Goal: Task Accomplishment & Management: Complete application form

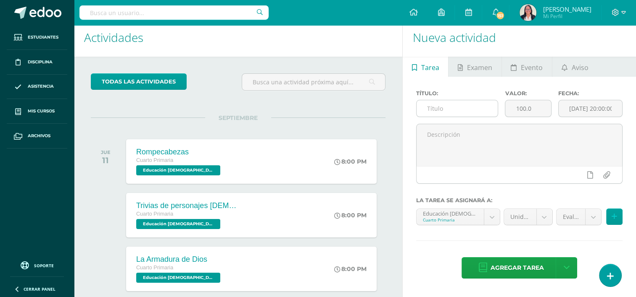
click at [452, 111] on input "text" at bounding box center [456, 108] width 81 height 16
click at [482, 109] on input "text" at bounding box center [456, 108] width 81 height 16
type input "Devocional"
click at [537, 110] on input "100.0" at bounding box center [528, 108] width 46 height 16
type input "10.00"
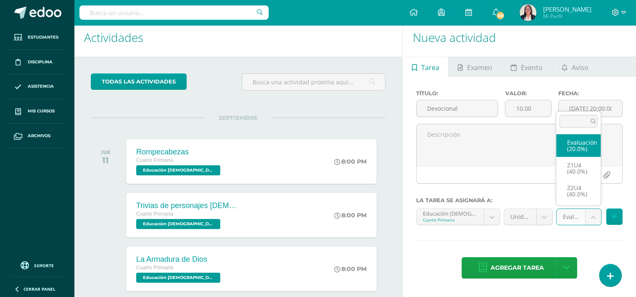
click at [595, 217] on body "Tarea asignada exitosamente Estudiantes Disciplina Asistencia Mis cursos Archiv…" at bounding box center [318, 141] width 636 height 297
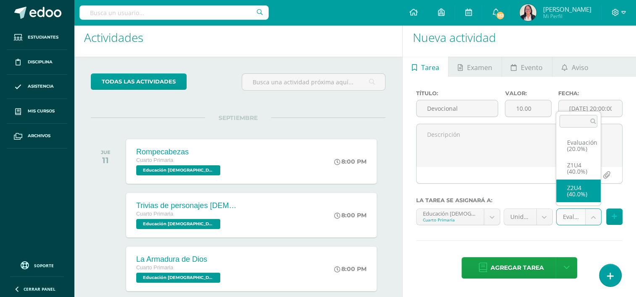
select select "30449"
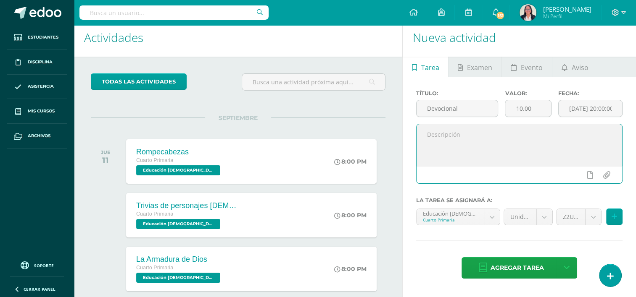
click at [428, 134] on textarea at bounding box center [518, 145] width 205 height 42
paste textarea "Participación activa: La disposición del alumno para participar en las oracione…"
click at [426, 134] on textarea "Participación activa: La disposición del alumno para participar en las oracione…" at bounding box center [518, 145] width 205 height 42
click at [427, 137] on textarea "1. Participación activa: La disposición del alumno para participar en las oraci…" at bounding box center [518, 145] width 205 height 42
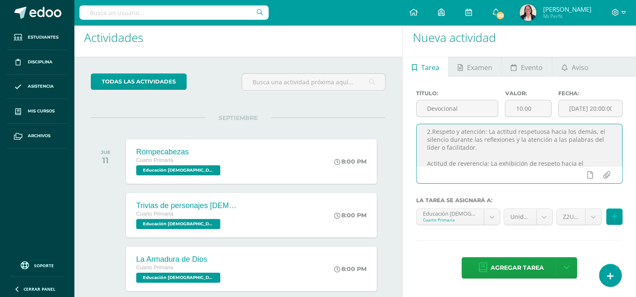
scroll to position [33, 0]
click at [477, 150] on textarea "1. Participación activa: La disposición del alumno para participar en las oraci…" at bounding box center [518, 145] width 205 height 42
click at [560, 142] on textarea "1. Participación activa: La disposición del alumno para participar en las oraci…" at bounding box center [518, 145] width 205 height 42
click at [584, 142] on textarea "1. Participación activa: La disposición del alumno para participar en las oraci…" at bounding box center [518, 145] width 205 height 42
click at [565, 142] on textarea "1. Participación activa: La disposición del alumno para participar en las oraci…" at bounding box center [518, 145] width 205 height 42
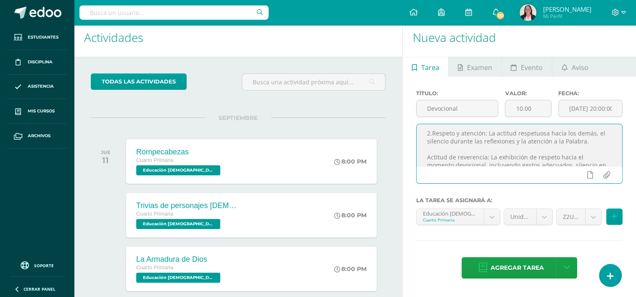
click at [425, 155] on textarea "1. Participación activa: La disposición del alumno para participar en las oraci…" at bounding box center [518, 145] width 205 height 42
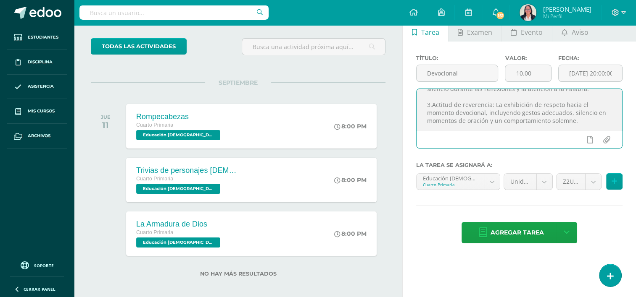
scroll to position [49, 0]
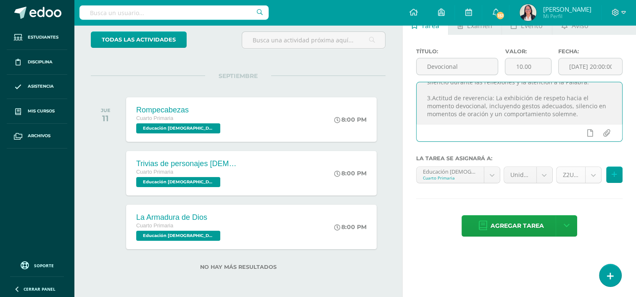
type textarea "1. Participación activa: La disposición del alumno para participar en las oraci…"
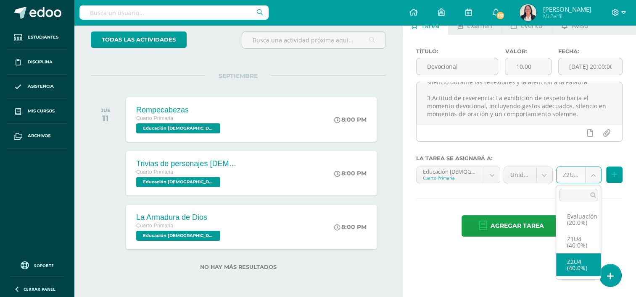
click at [592, 175] on body "Tarea asignada exitosamente Estudiantes Disciplina Asistencia Mis cursos Archiv…" at bounding box center [318, 99] width 636 height 297
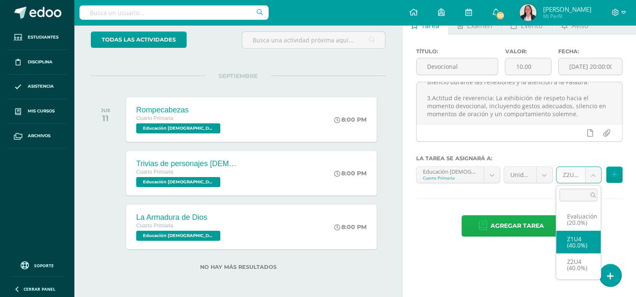
click at [532, 224] on body "Tarea asignada exitosamente Estudiantes Disciplina Asistencia Mis cursos Archiv…" at bounding box center [318, 99] width 636 height 297
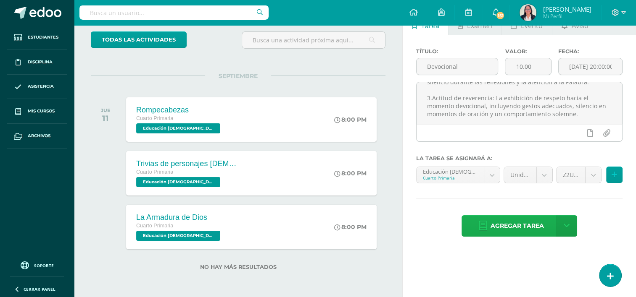
click at [532, 224] on span "Agregar tarea" at bounding box center [516, 226] width 53 height 21
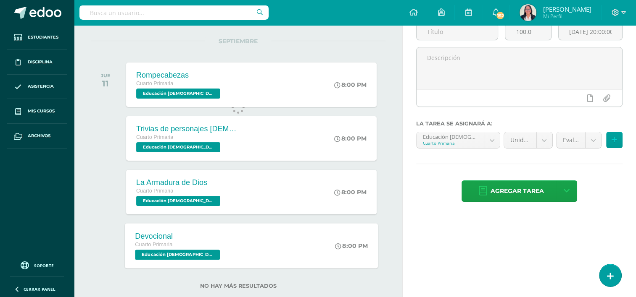
click at [161, 237] on div "Devocional" at bounding box center [178, 236] width 87 height 9
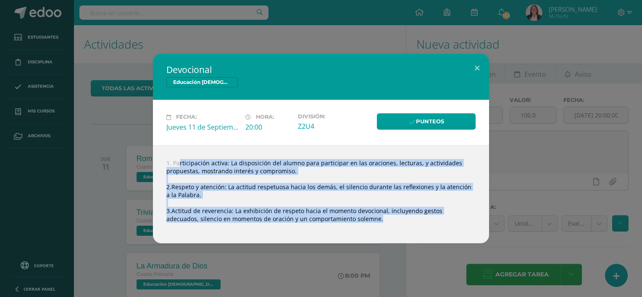
drag, startPoint x: 166, startPoint y: 161, endPoint x: 358, endPoint y: 237, distance: 206.4
click at [358, 237] on div "1. Participación activa: La disposición del alumno para participar en las oraci…" at bounding box center [321, 194] width 336 height 98
copy body "1. Participación activa: La disposición del alumno para participar en las oraci…"
click at [476, 66] on button at bounding box center [477, 68] width 24 height 29
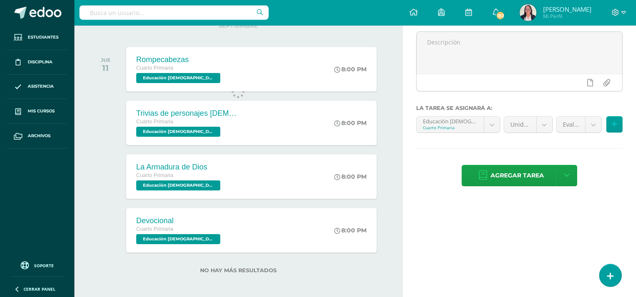
scroll to position [101, 0]
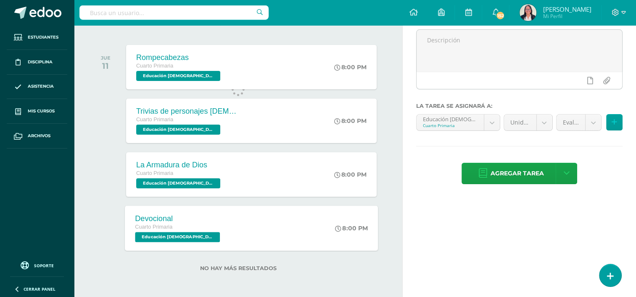
click at [236, 229] on div "Devocional Cuarto Primaria Educación Cristiana Pri 4 'A' 8:00 PM Devocional Edu…" at bounding box center [251, 228] width 253 height 45
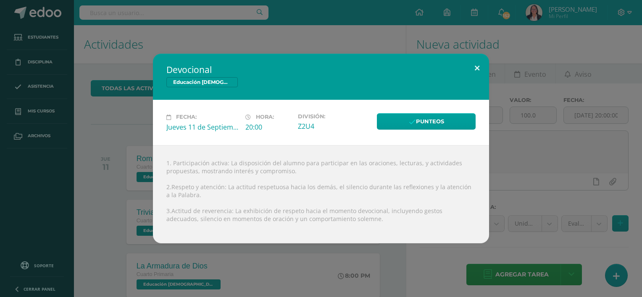
click at [478, 66] on button at bounding box center [477, 68] width 24 height 29
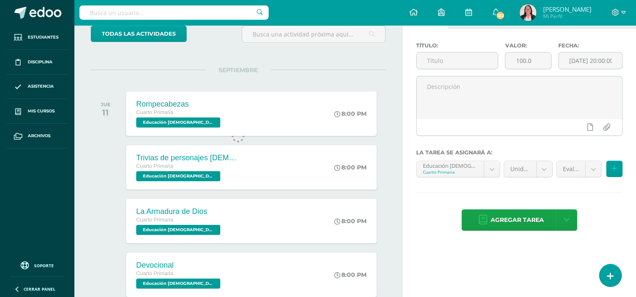
scroll to position [53, 0]
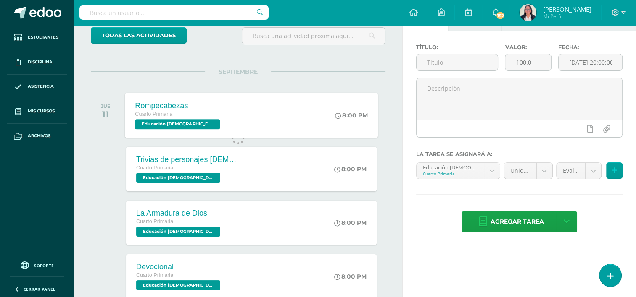
click at [166, 124] on span "Educación [DEMOGRAPHIC_DATA] Pri 4 'A'" at bounding box center [177, 124] width 85 height 10
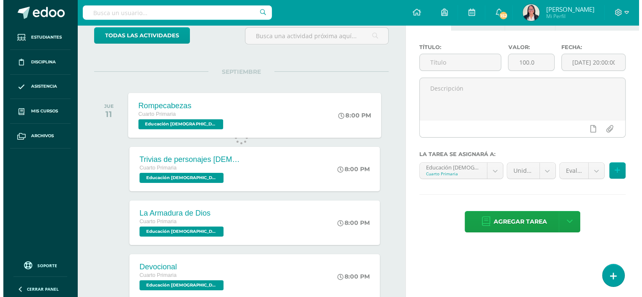
scroll to position [0, 0]
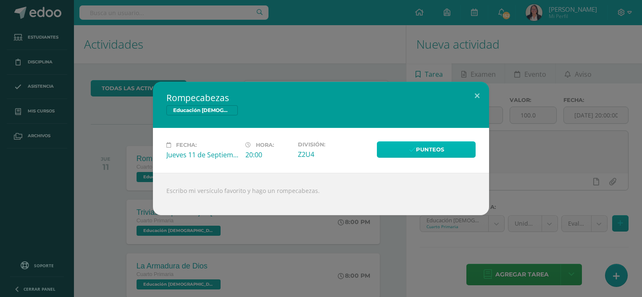
click at [418, 150] on link "Punteos" at bounding box center [426, 150] width 99 height 16
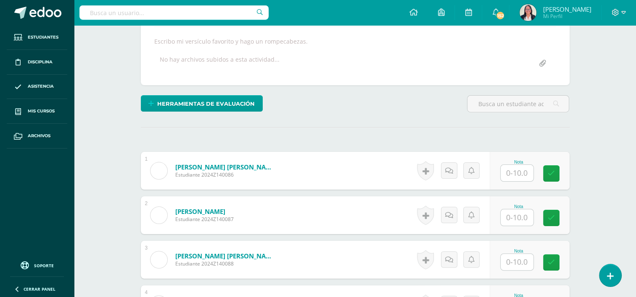
scroll to position [168, 0]
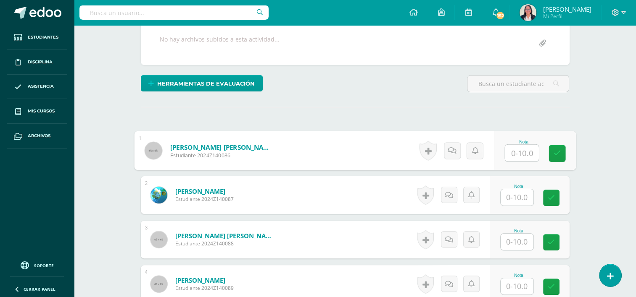
click at [517, 151] on input "text" at bounding box center [522, 153] width 34 height 17
type input "10"
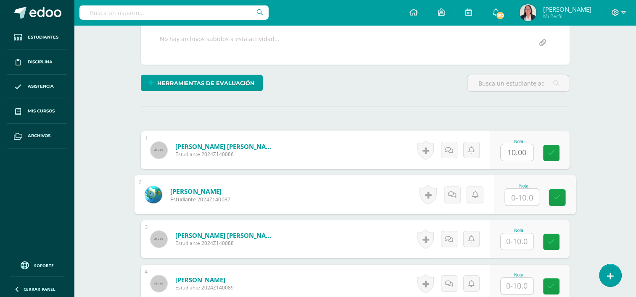
type input "0"
type input "10"
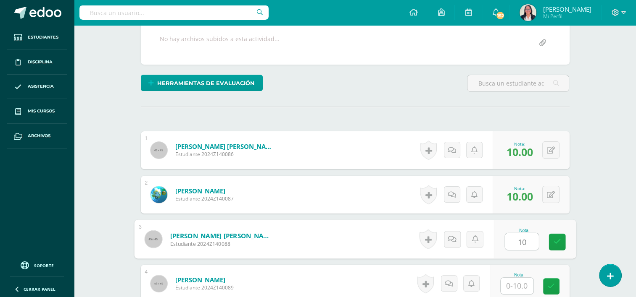
type input "10"
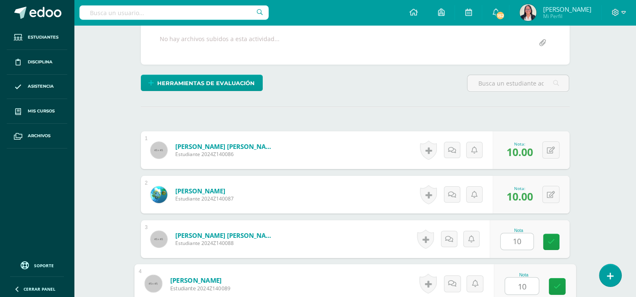
type input "10"
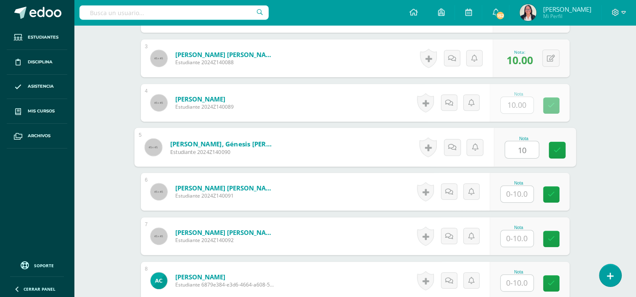
type input "10"
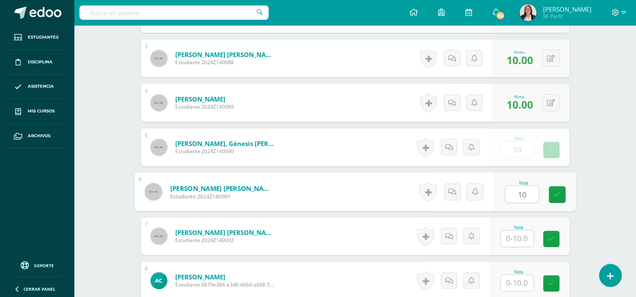
type input "10"
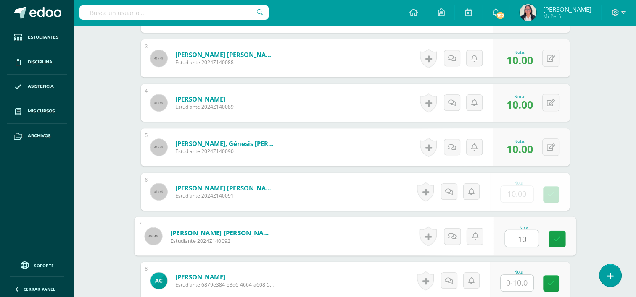
type input "10"
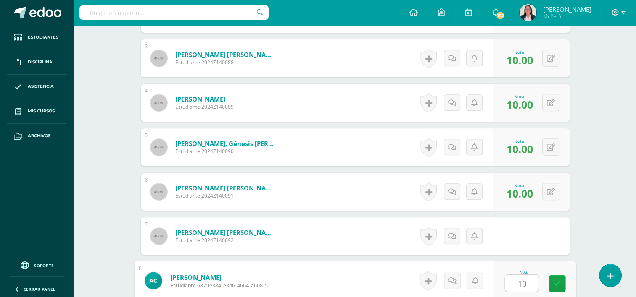
type input "10"
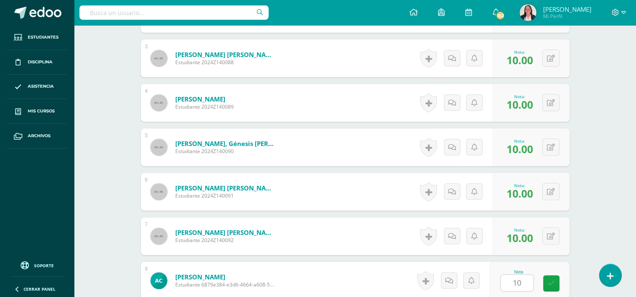
scroll to position [528, 0]
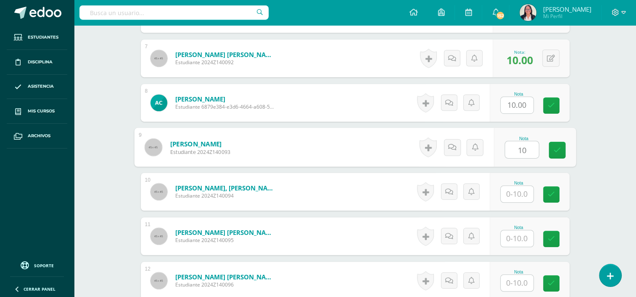
type input "10"
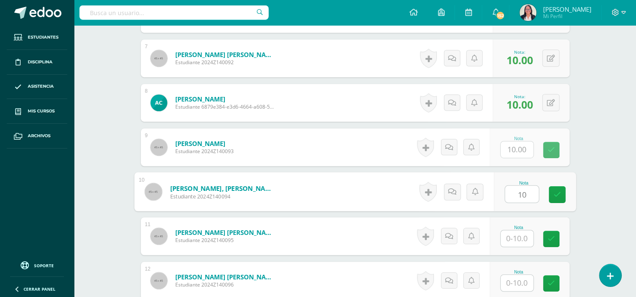
type input "10"
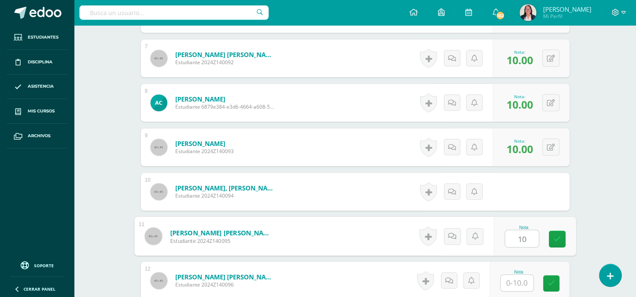
type input "10"
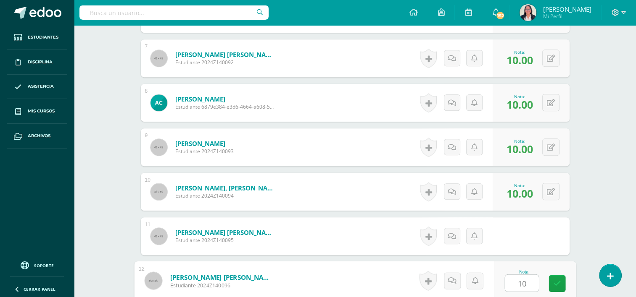
type input "10"
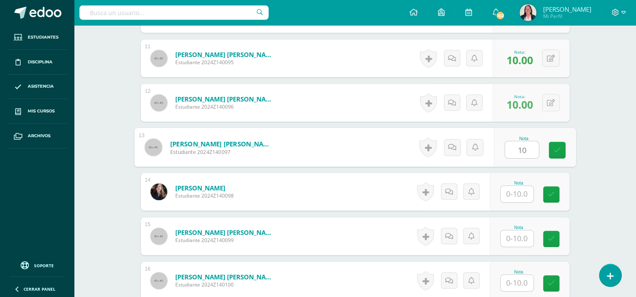
type input "10"
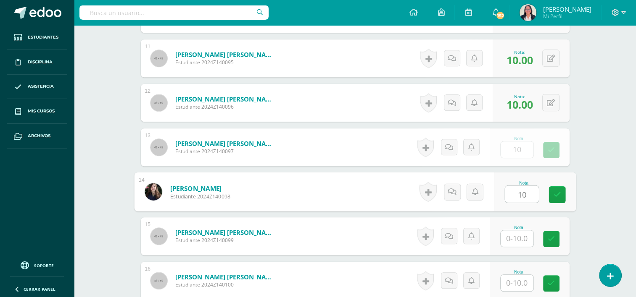
type input "10"
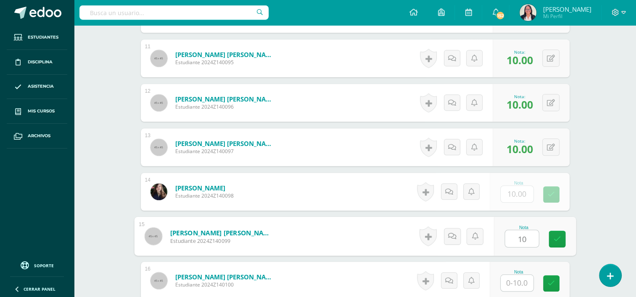
type input "10"
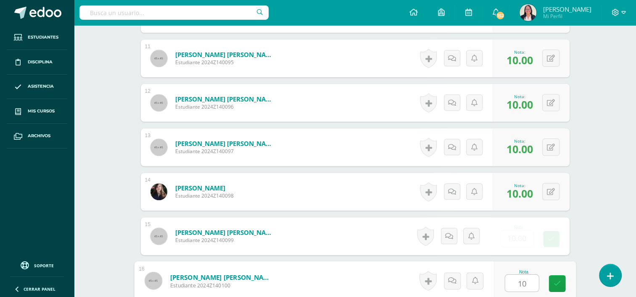
type input "10"
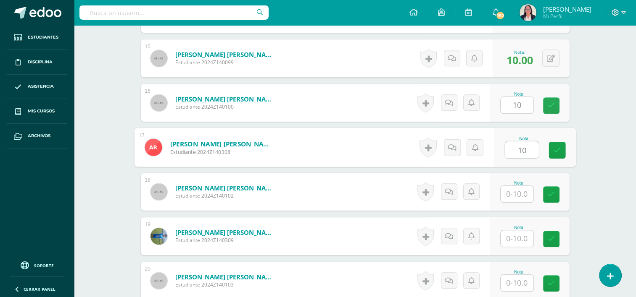
type input "10"
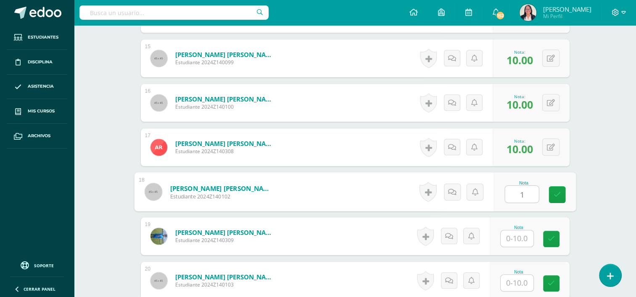
type input "1"
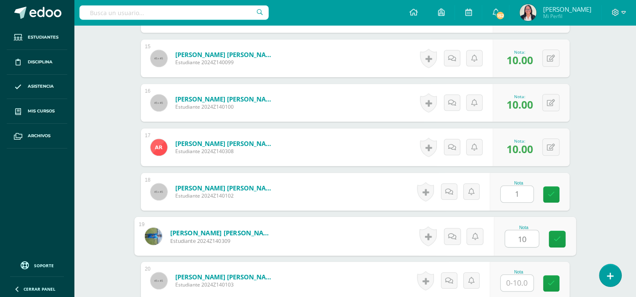
type input "10"
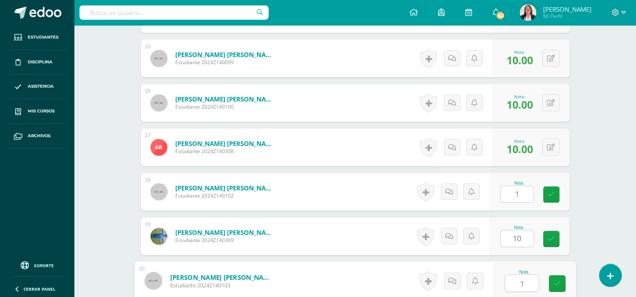
type input "10"
type input "1.00"
type input "10"
click at [550, 189] on button at bounding box center [550, 191] width 17 height 17
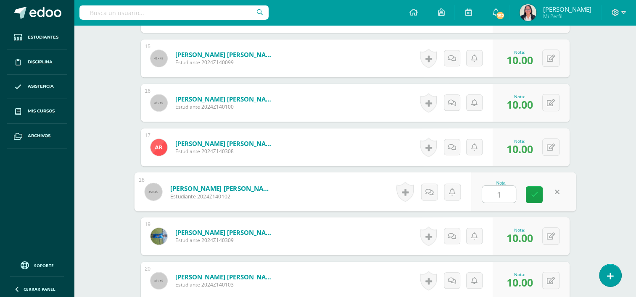
type input "10"
click at [536, 199] on link at bounding box center [534, 195] width 17 height 17
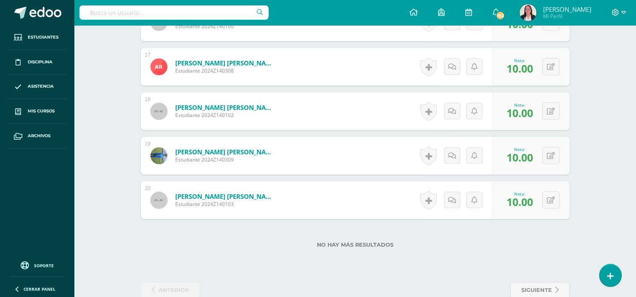
scroll to position [977, 0]
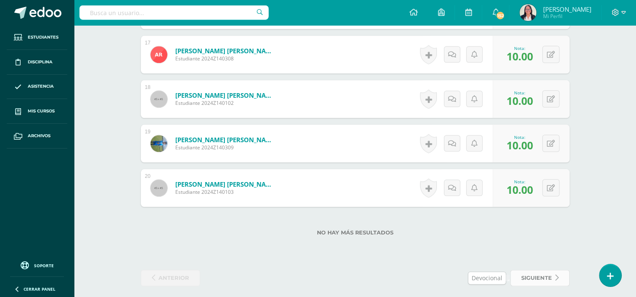
click at [550, 274] on span "siguiente" at bounding box center [536, 279] width 31 height 16
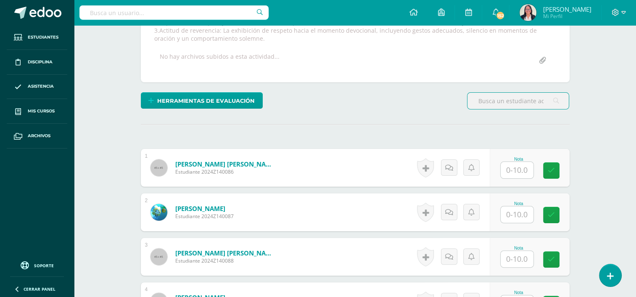
scroll to position [178, 0]
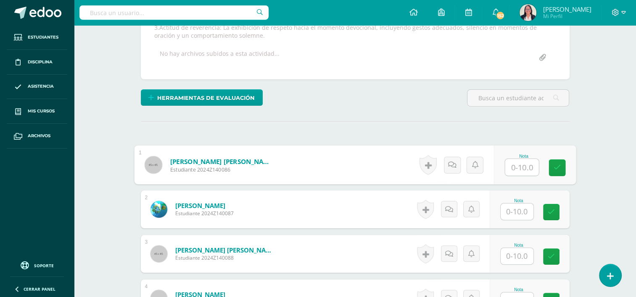
click at [519, 168] on input "text" at bounding box center [522, 167] width 34 height 17
type input "10"
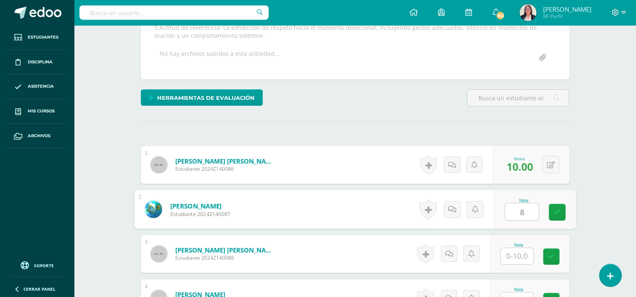
type input "8"
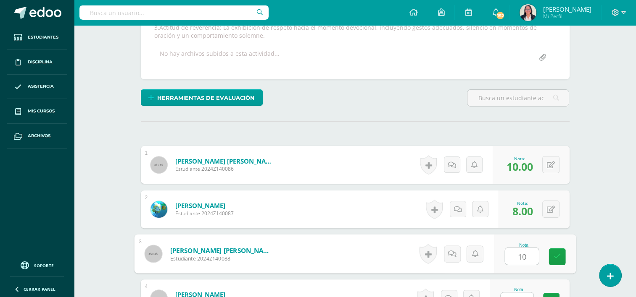
type input "10"
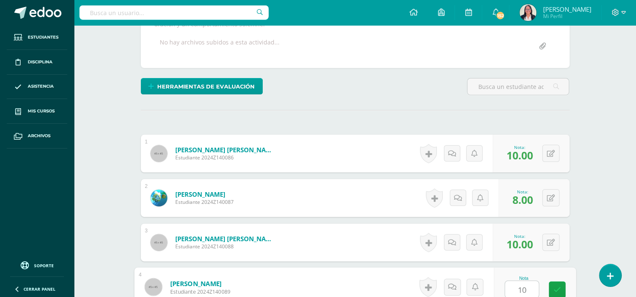
type input "10"
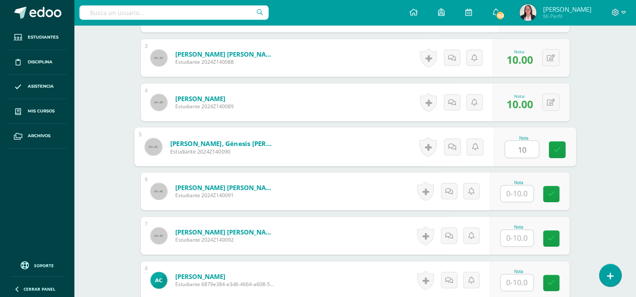
type input "10"
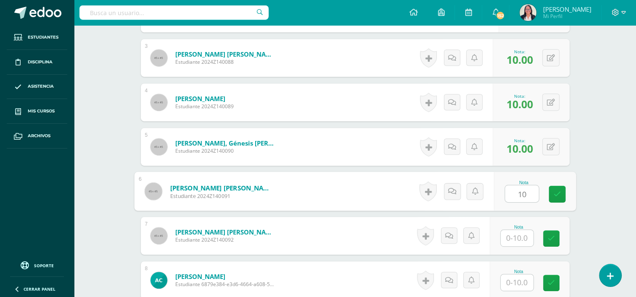
type input "10"
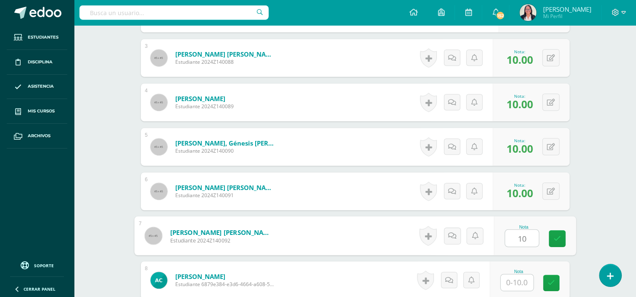
type input "10"
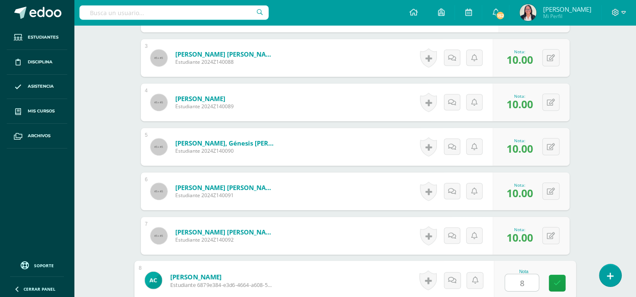
type input "8"
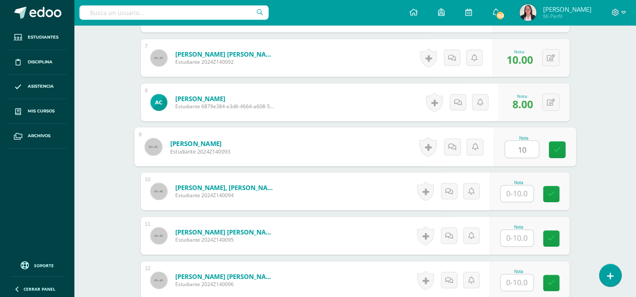
type input "10"
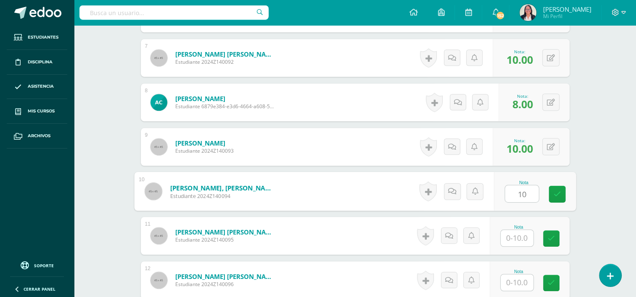
type input "10"
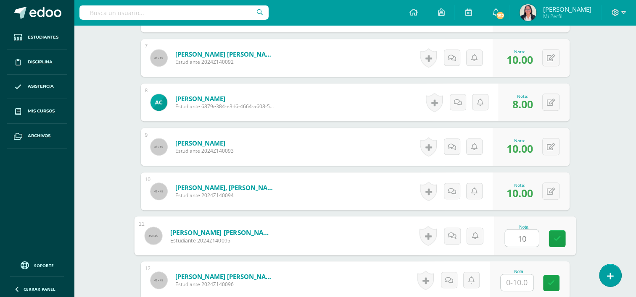
type input "10"
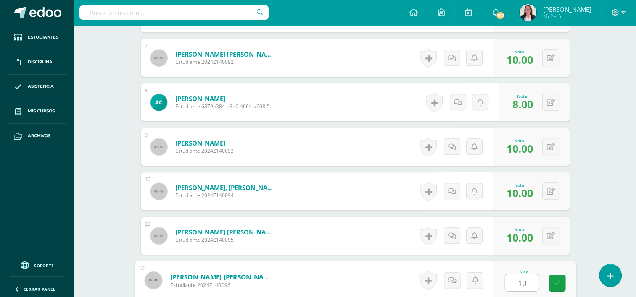
type input "10"
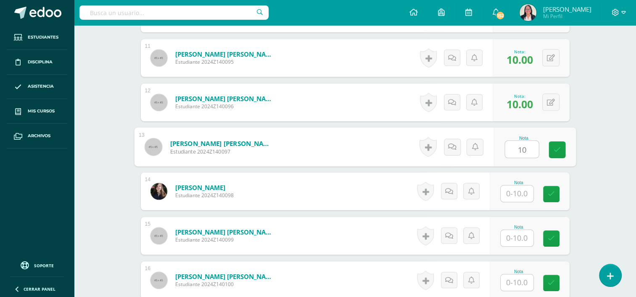
type input "10"
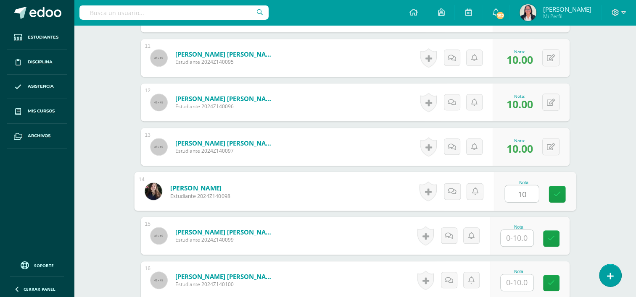
type input "10"
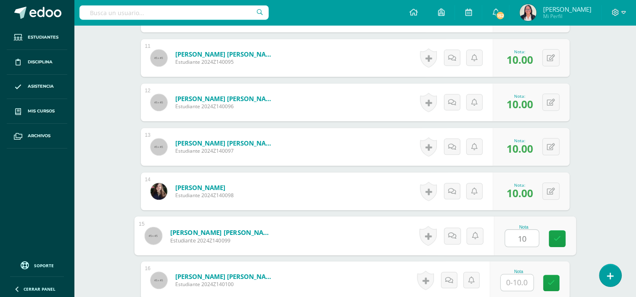
type input "10"
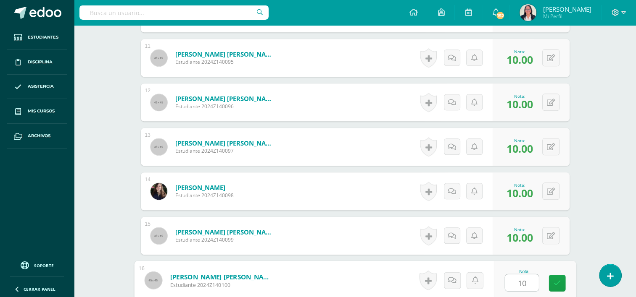
type input "10"
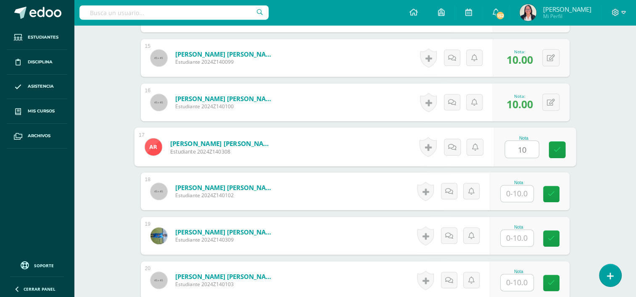
type input "10"
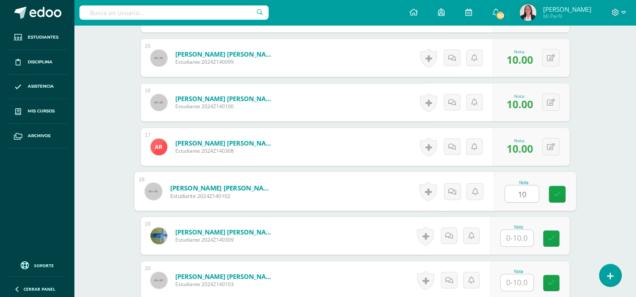
type input "10"
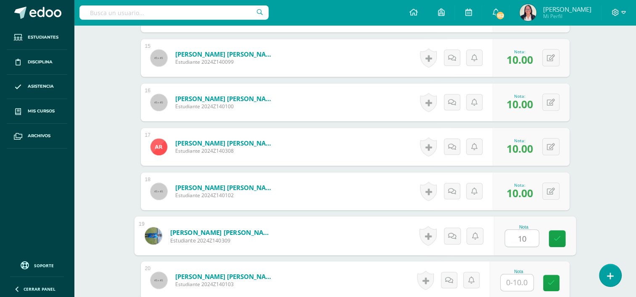
type input "10"
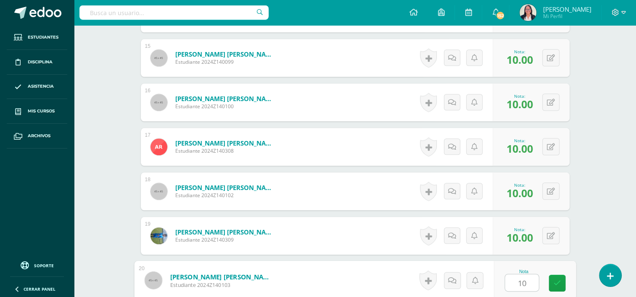
type input "10"
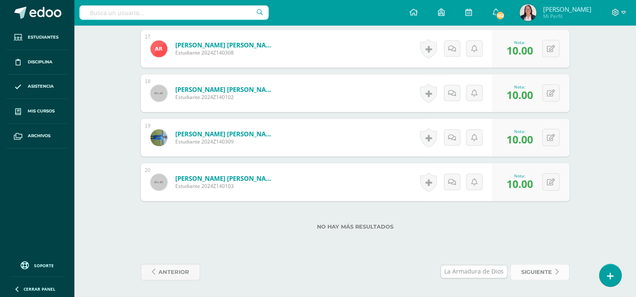
click at [547, 273] on span "siguiente" at bounding box center [536, 273] width 31 height 16
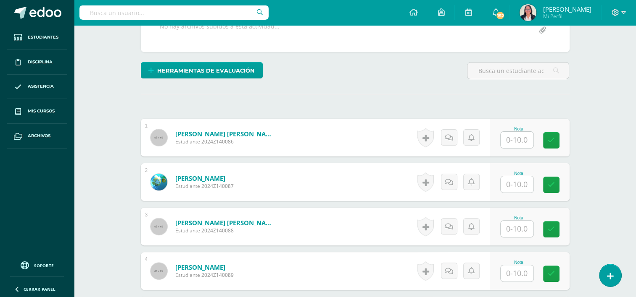
scroll to position [186, 0]
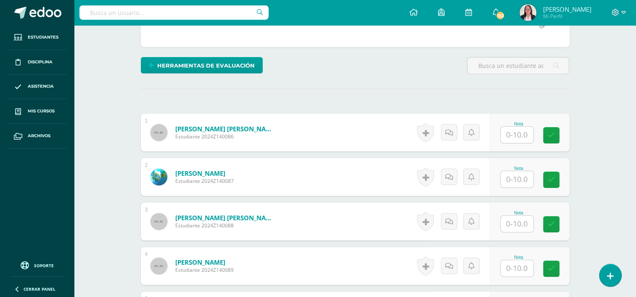
click at [518, 133] on input "text" at bounding box center [516, 135] width 33 height 16
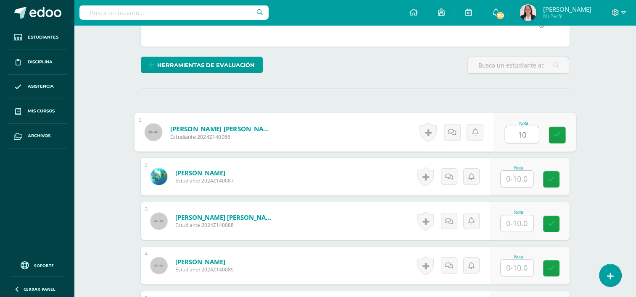
type input "10"
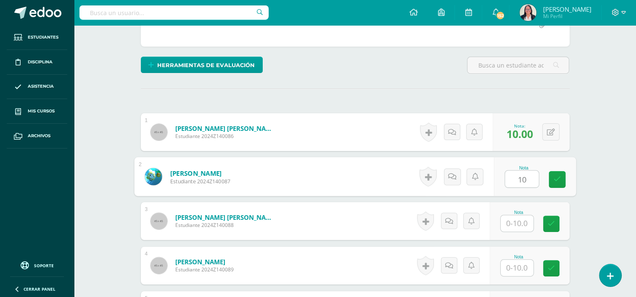
scroll to position [187, 0]
type input "10"
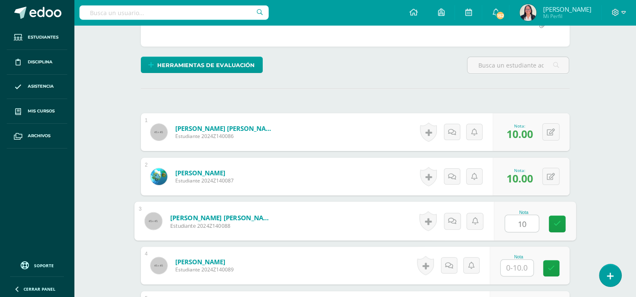
type input "10"
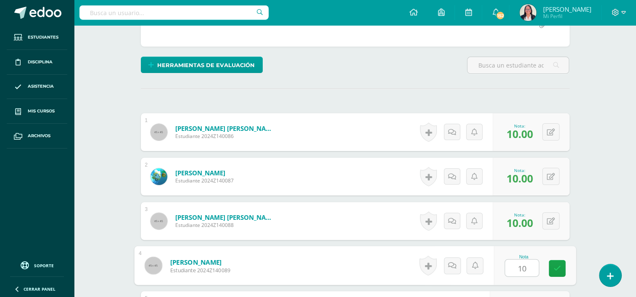
type input "10"
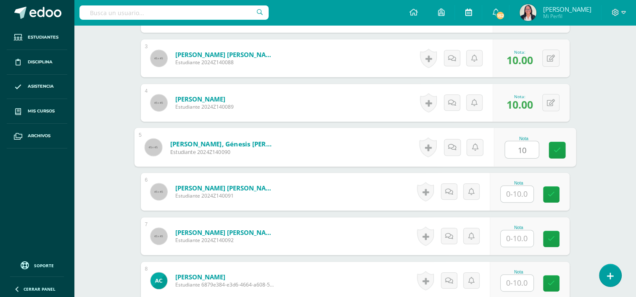
type input "10"
